Goal: Transaction & Acquisition: Purchase product/service

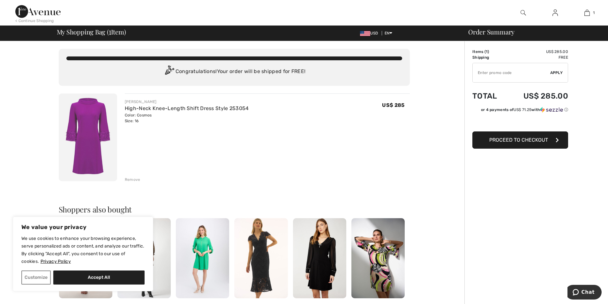
click at [553, 15] on img at bounding box center [554, 13] width 5 height 8
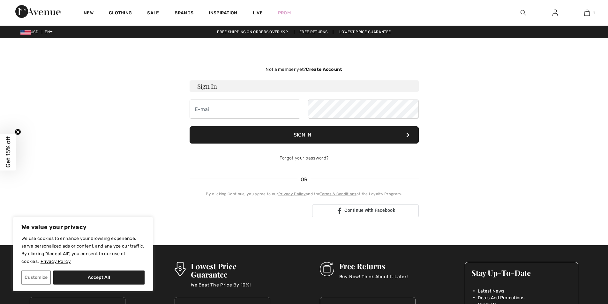
drag, startPoint x: 0, startPoint y: 0, endPoint x: 224, endPoint y: 113, distance: 251.0
click at [224, 113] on input "email" at bounding box center [245, 109] width 111 height 19
click at [226, 110] on input "email" at bounding box center [245, 109] width 111 height 19
type input "[EMAIL_ADDRESS][DOMAIN_NAME]"
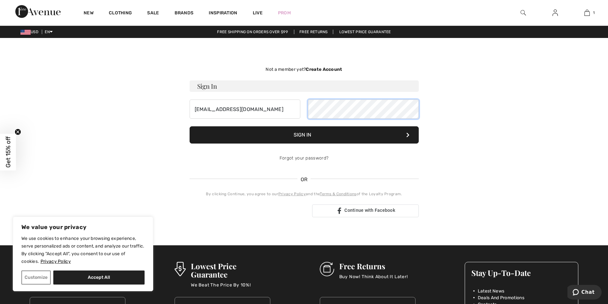
click at [190, 126] on button "Sign In" at bounding box center [304, 134] width 229 height 17
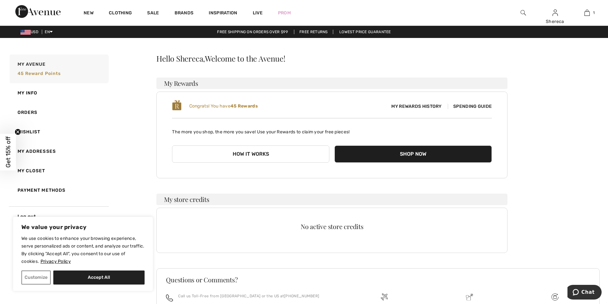
click at [466, 107] on span "Spending Guide" at bounding box center [470, 106] width 44 height 5
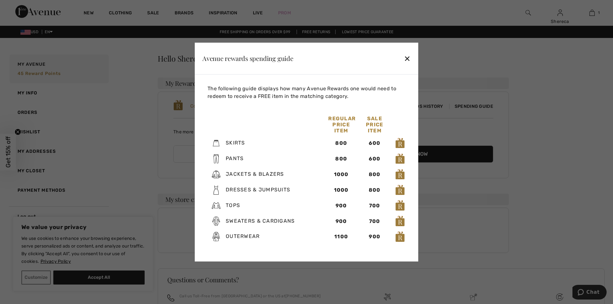
click at [407, 61] on div "✕" at bounding box center [407, 58] width 7 height 13
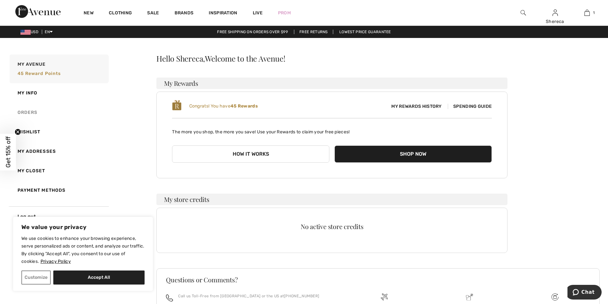
click at [30, 112] on link "Orders" at bounding box center [58, 112] width 101 height 19
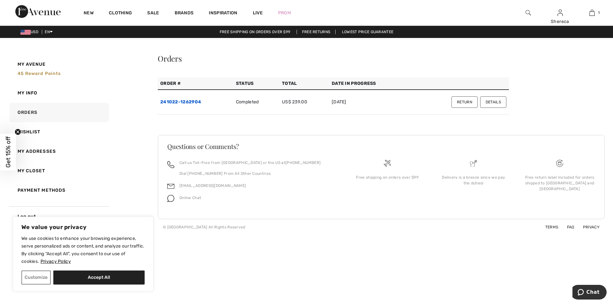
click at [172, 100] on link "241022-1262904" at bounding box center [180, 101] width 41 height 5
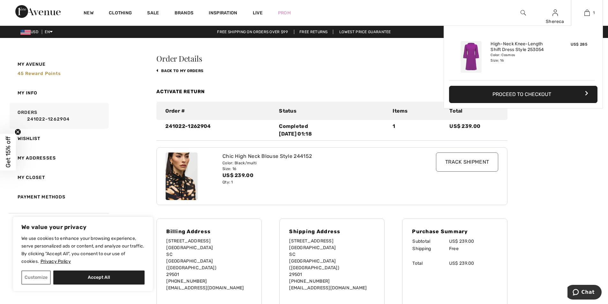
click at [540, 95] on button "Proceed to Checkout" at bounding box center [523, 94] width 148 height 17
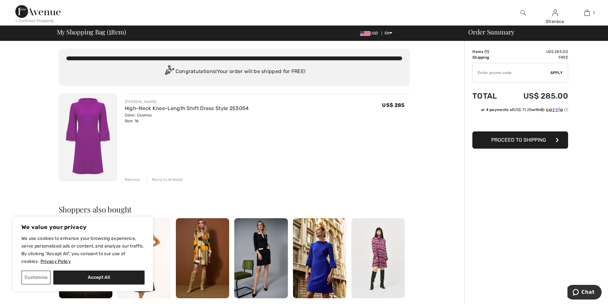
click at [514, 75] on input "TEXT" at bounding box center [512, 72] width 78 height 19
drag, startPoint x: 507, startPoint y: 73, endPoint x: 475, endPoint y: 71, distance: 32.6
click at [475, 71] on input "TEXT" at bounding box center [512, 72] width 78 height 19
type input "GC005017491"
click at [553, 73] on span "Apply" at bounding box center [556, 73] width 13 height 6
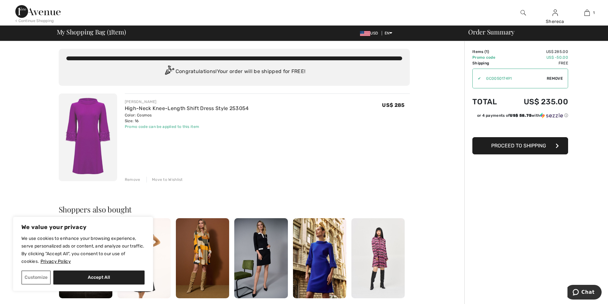
click at [514, 145] on span "Proceed to Shipping" at bounding box center [518, 146] width 55 height 6
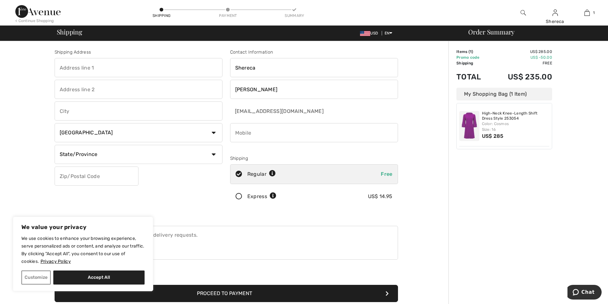
click at [92, 71] on input "text" at bounding box center [139, 67] width 168 height 19
type input "[STREET_ADDRESS]"
type input "Florence"
select select "US"
select select "SC"
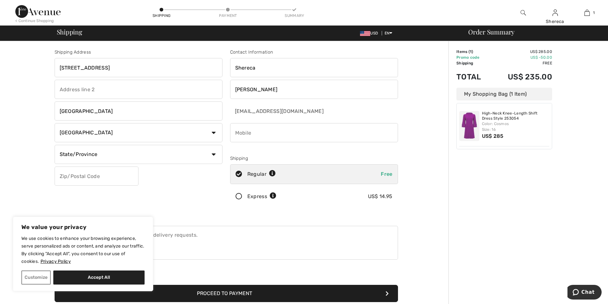
type input "29501"
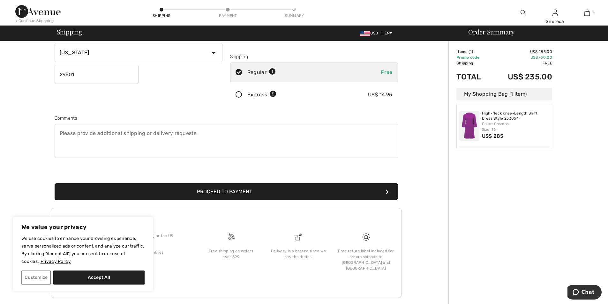
scroll to position [106, 0]
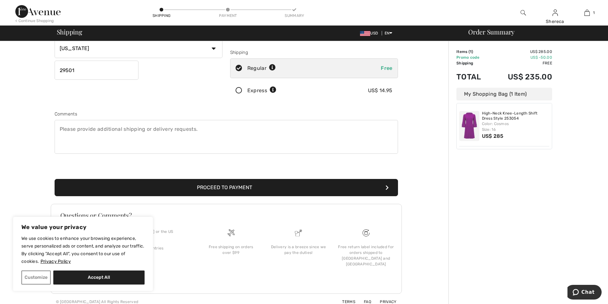
click at [250, 184] on button "Proceed to Payment" at bounding box center [226, 187] width 343 height 17
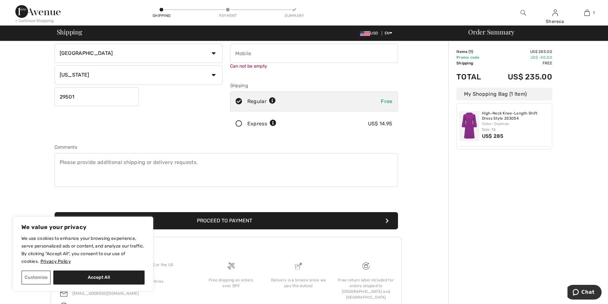
scroll to position [72, 0]
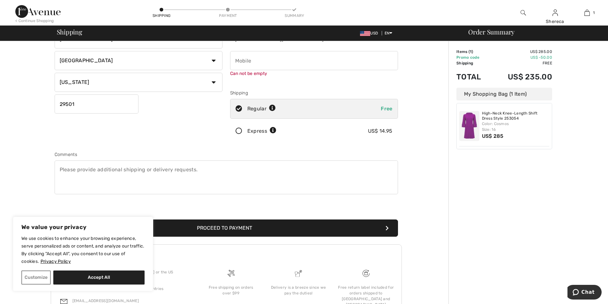
click at [261, 64] on input "phone" at bounding box center [314, 60] width 168 height 19
type input "4044160166"
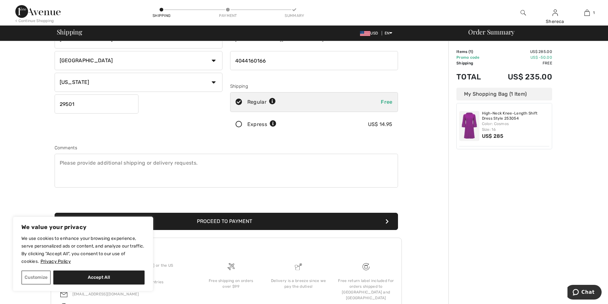
click at [258, 225] on button "Proceed to Payment" at bounding box center [226, 221] width 343 height 17
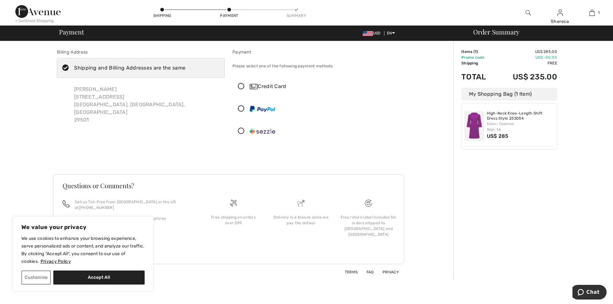
click at [242, 130] on icon at bounding box center [241, 131] width 17 height 7
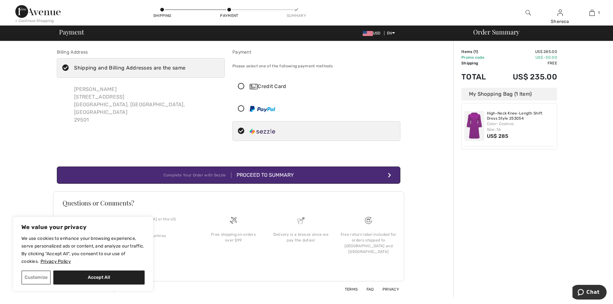
click at [255, 177] on div "Proceed to Summary" at bounding box center [262, 175] width 62 height 8
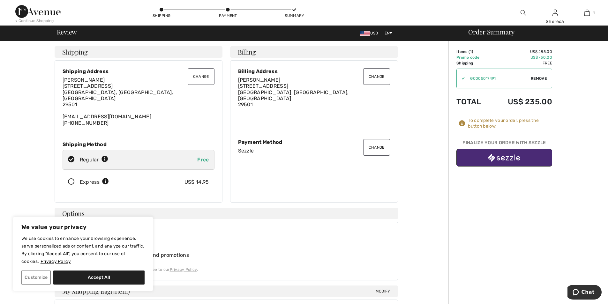
click at [499, 160] on img "button" at bounding box center [504, 158] width 32 height 8
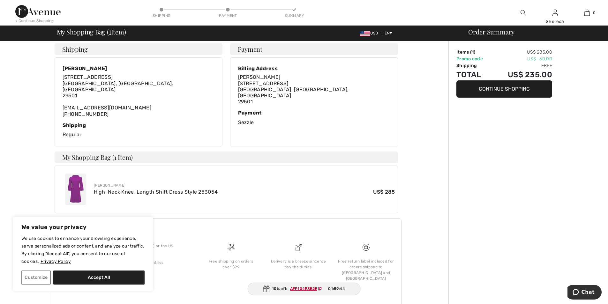
scroll to position [122, 0]
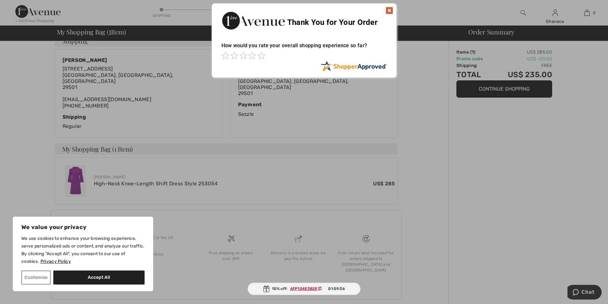
click at [390, 11] on img at bounding box center [389, 11] width 8 height 8
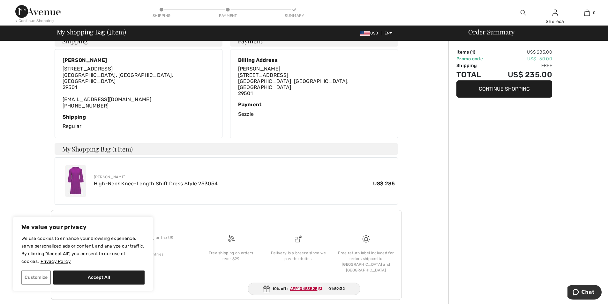
click at [490, 176] on div "Order Summary Items ( 1 ) US$ 285.00 Promo code US$ -50.00 Shipping Free Total …" at bounding box center [528, 118] width 160 height 396
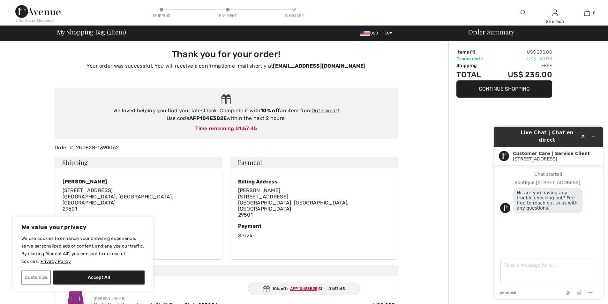
scroll to position [0, 0]
